Goal: Task Accomplishment & Management: Use online tool/utility

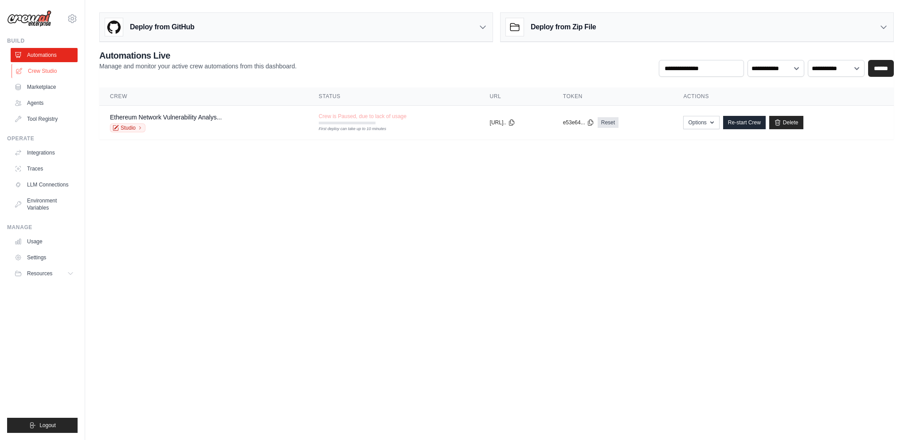
click at [42, 70] on link "Crew Studio" at bounding box center [45, 71] width 67 height 14
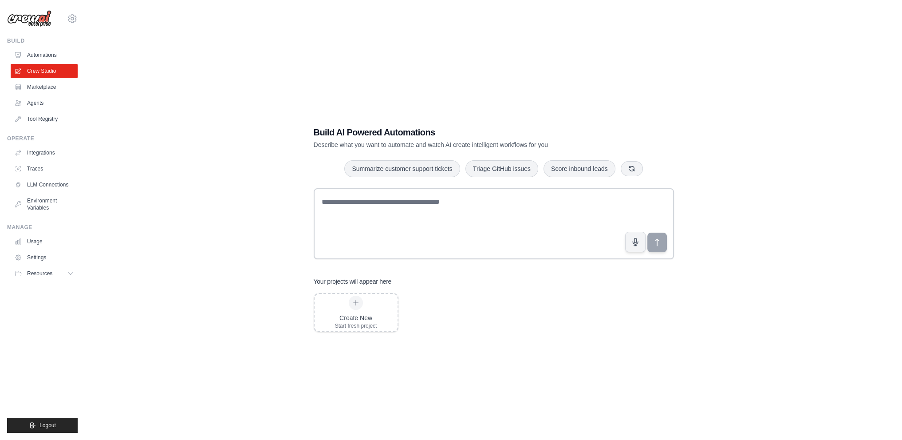
click at [55, 52] on link "Automations" at bounding box center [44, 55] width 67 height 14
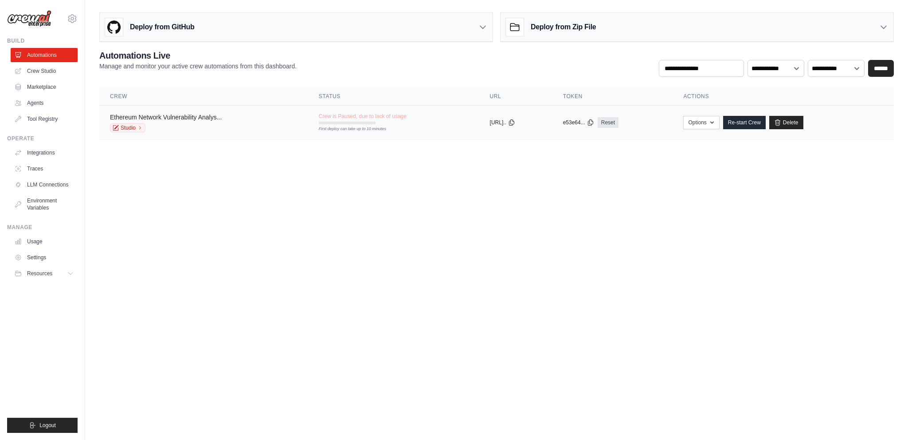
click at [185, 115] on link "Ethereum Network Vulnerability Analys..." at bounding box center [166, 117] width 112 height 7
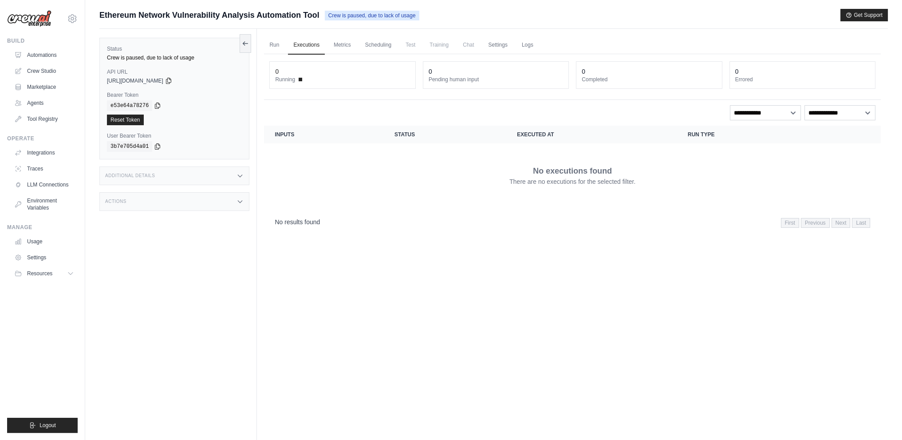
click at [123, 119] on div "copied" at bounding box center [119, 114] width 19 height 11
click at [132, 119] on link "Reset Token" at bounding box center [125, 119] width 37 height 11
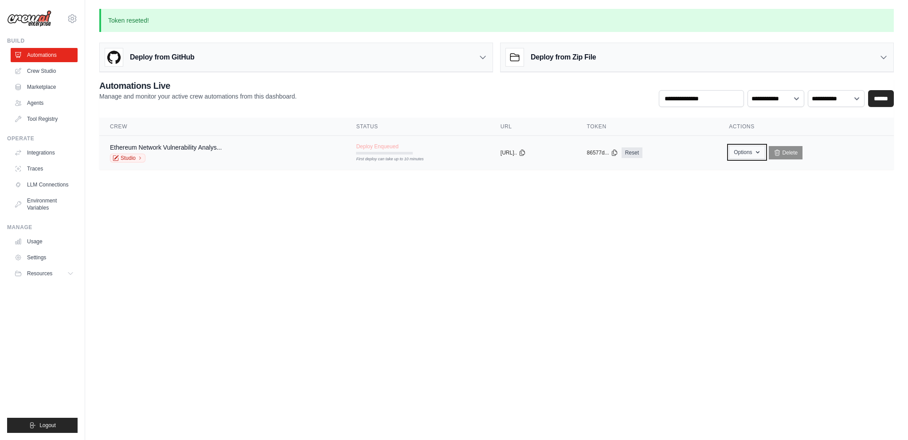
click at [762, 153] on button "Options" at bounding box center [747, 151] width 36 height 13
click at [704, 138] on td "copied 86577d... Reset" at bounding box center [648, 153] width 142 height 34
click at [707, 132] on th "Token" at bounding box center [648, 127] width 142 height 18
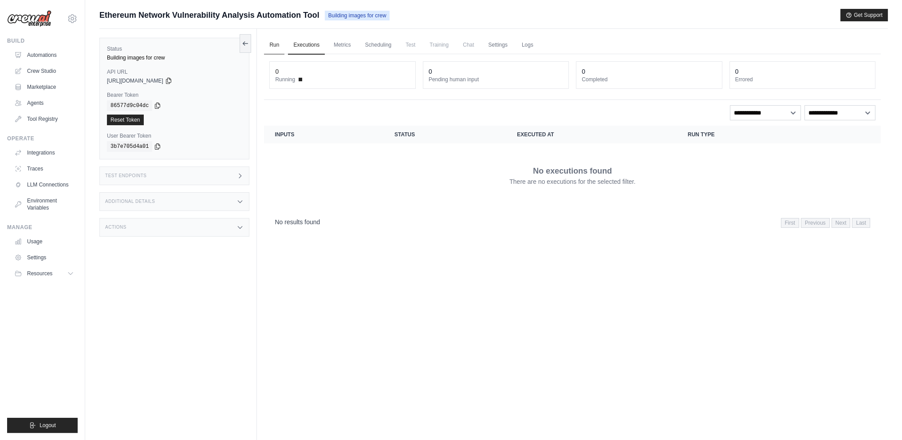
click at [270, 46] on link "Run" at bounding box center [274, 45] width 20 height 19
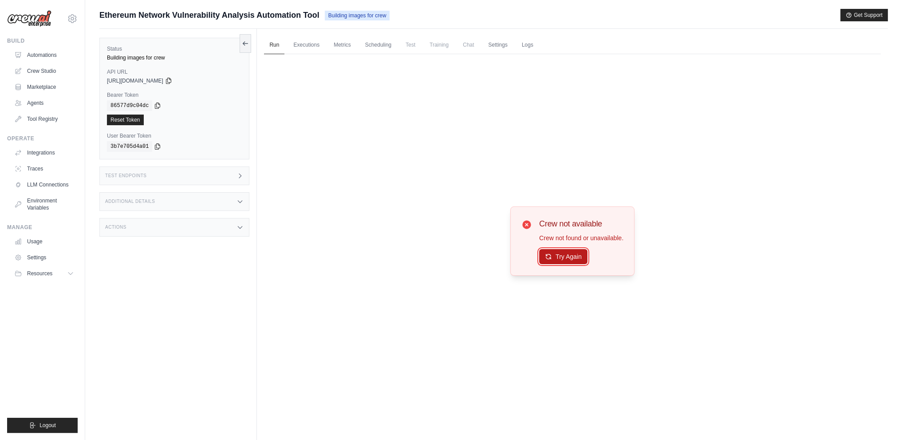
click at [555, 259] on button "Try Again" at bounding box center [563, 256] width 48 height 15
click at [57, 71] on link "Crew Studio" at bounding box center [45, 71] width 67 height 14
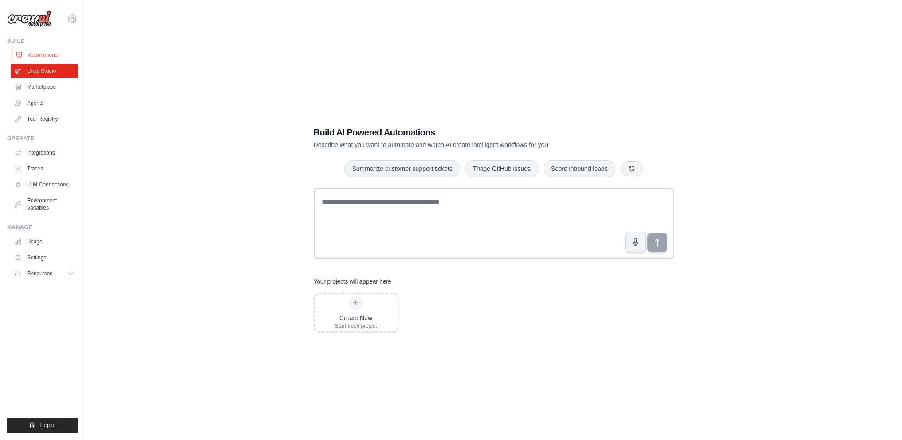
click at [56, 57] on link "Automations" at bounding box center [45, 55] width 67 height 14
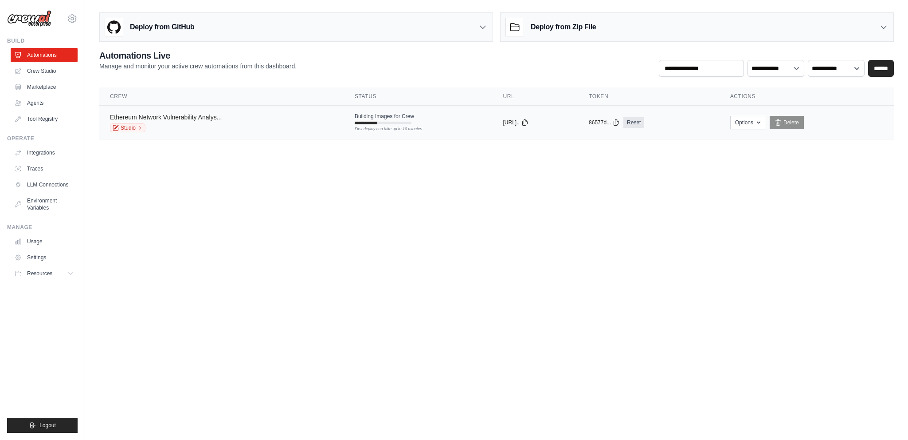
click at [220, 115] on link "Ethereum Network Vulnerability Analys..." at bounding box center [166, 117] width 112 height 7
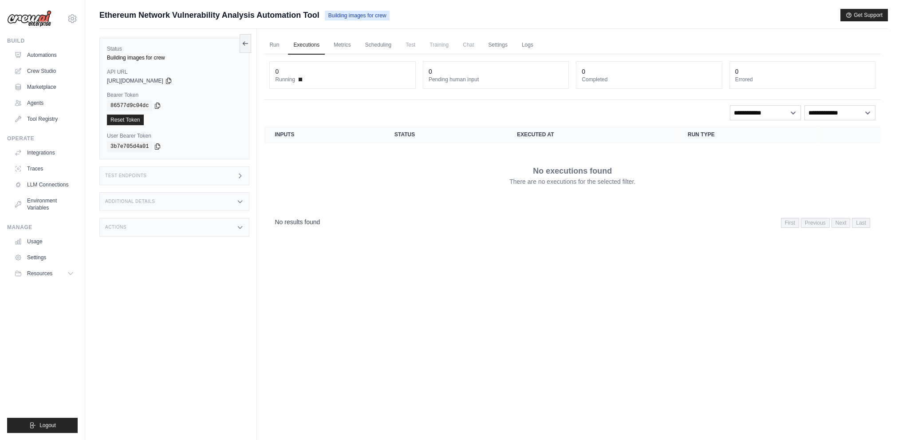
click at [286, 44] on ul "Run Executions Metrics Scheduling Test Training Chat Settings Logs" at bounding box center [572, 45] width 616 height 18
click at [271, 51] on link "Run" at bounding box center [274, 45] width 20 height 19
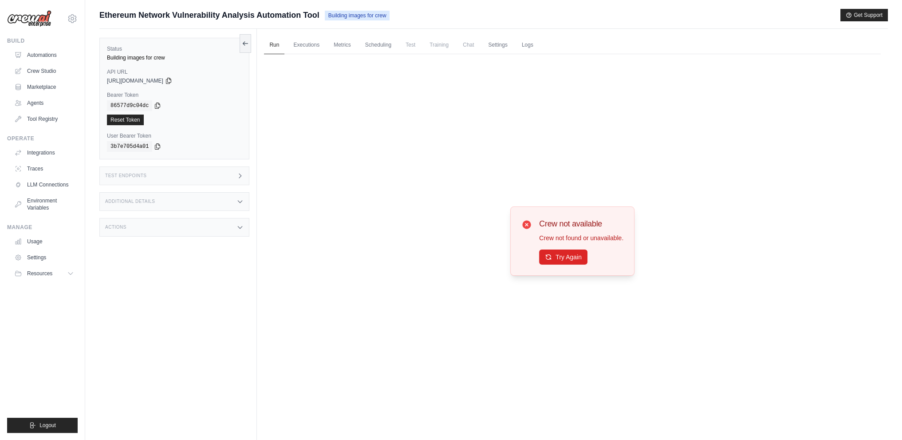
click at [208, 175] on div "Test Endpoints" at bounding box center [174, 175] width 150 height 19
click at [154, 56] on div "Building images for crew" at bounding box center [174, 57] width 135 height 7
click at [334, 45] on link "Metrics" at bounding box center [342, 45] width 28 height 19
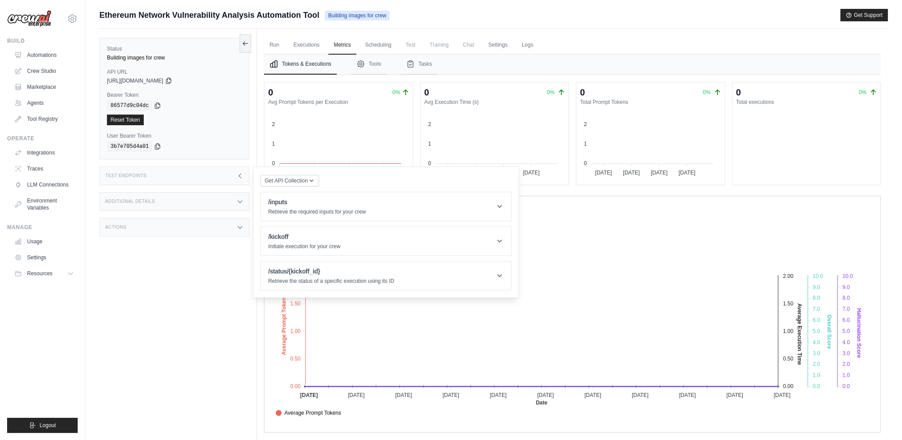
click at [540, 269] on foreignobject "Average Prompt Tokens Average Execution Time Score Hallucination Score Crew Ver…" at bounding box center [571, 340] width 601 height 155
click at [391, 44] on link "Scheduling" at bounding box center [378, 45] width 37 height 19
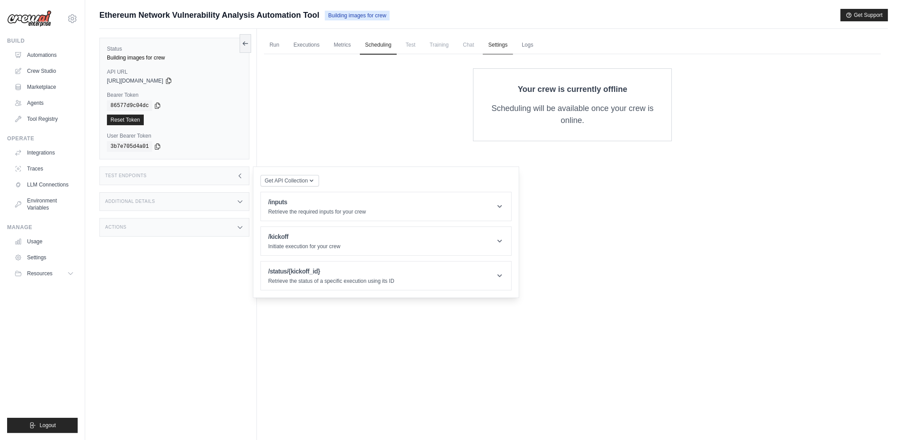
click at [511, 44] on link "Settings" at bounding box center [498, 45] width 30 height 19
